Goal: Check status: Check status

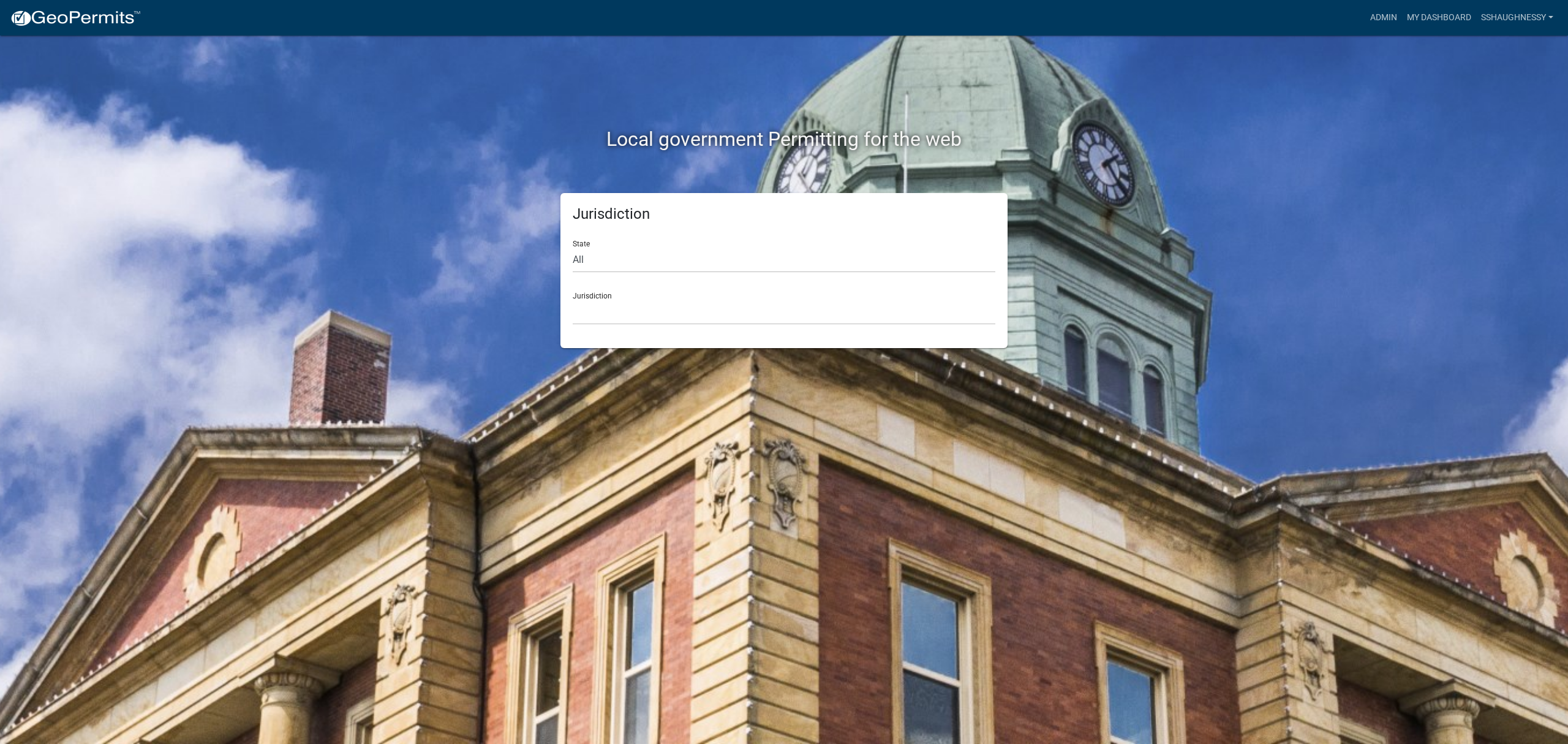
click at [1359, 11] on div "Admin My Dashboard sshaughnessy Admin Account Logout" at bounding box center [854, 18] width 1408 height 23
click at [1370, 13] on link "Admin" at bounding box center [1384, 18] width 37 height 23
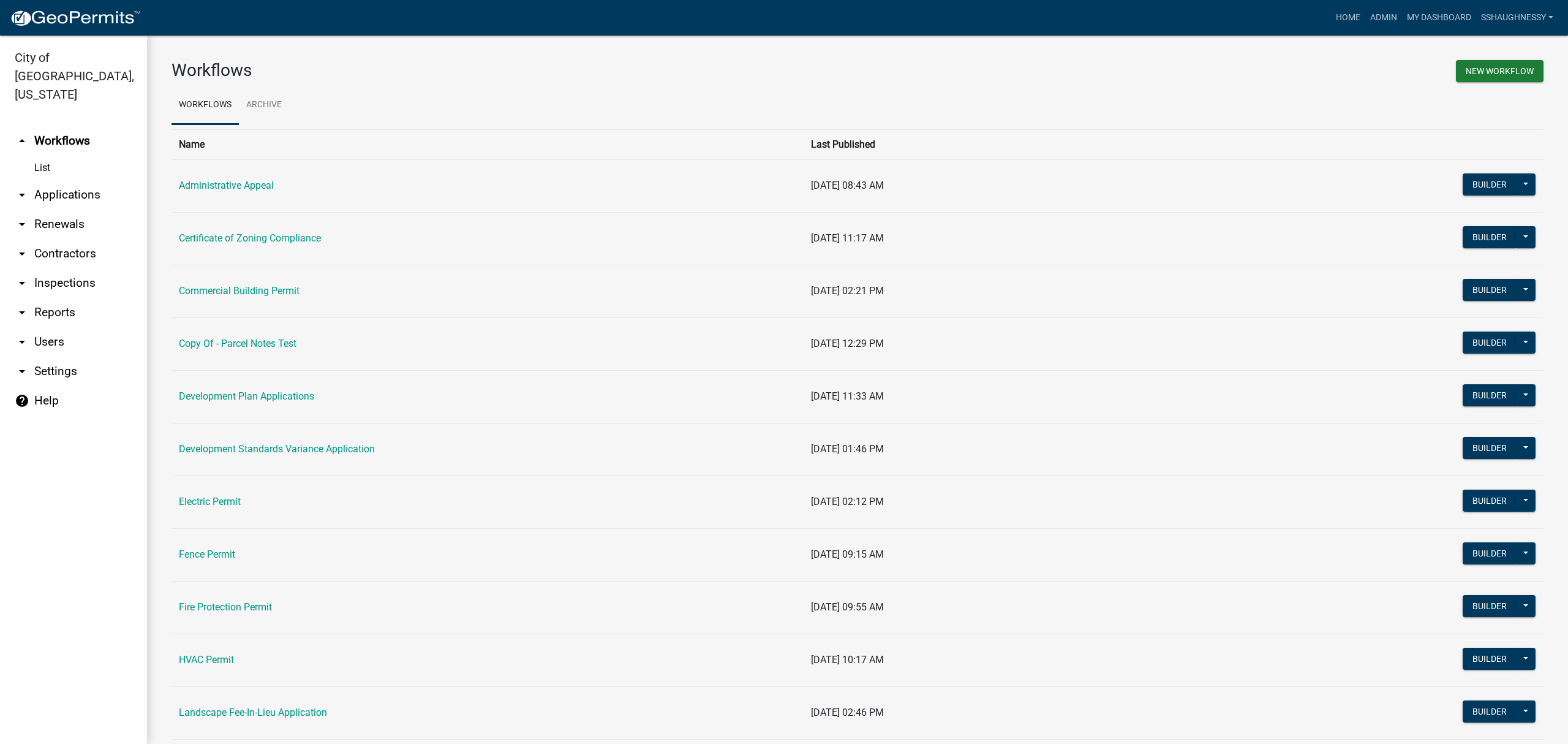
click at [65, 180] on link "arrow_drop_down Applications" at bounding box center [73, 194] width 147 height 29
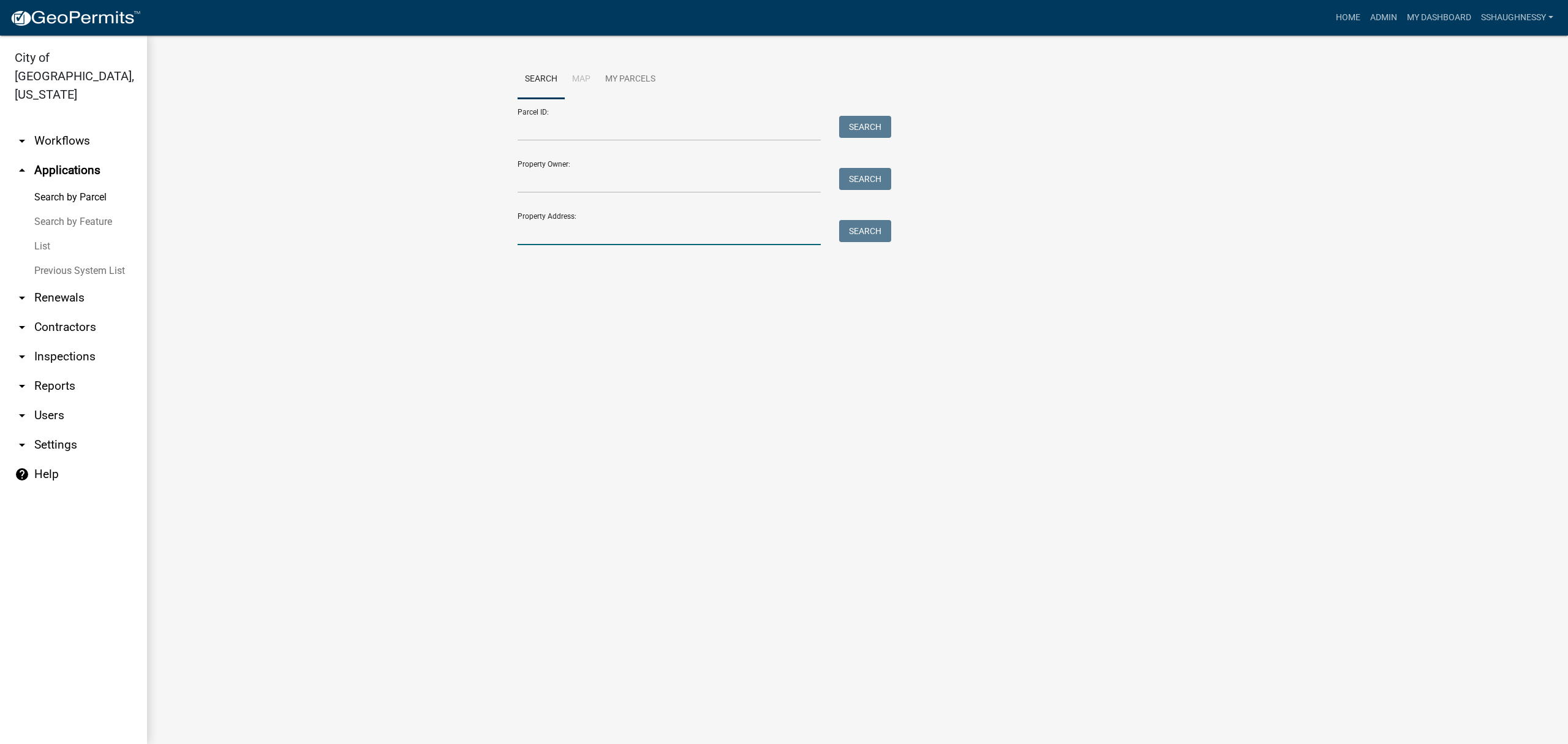
click at [662, 223] on input "Property Address:" at bounding box center [669, 232] width 303 height 26
type input "5812 [PERSON_NAME]"
click at [856, 230] on button "Search" at bounding box center [865, 230] width 52 height 22
